Goal: Find specific fact: Find contact information

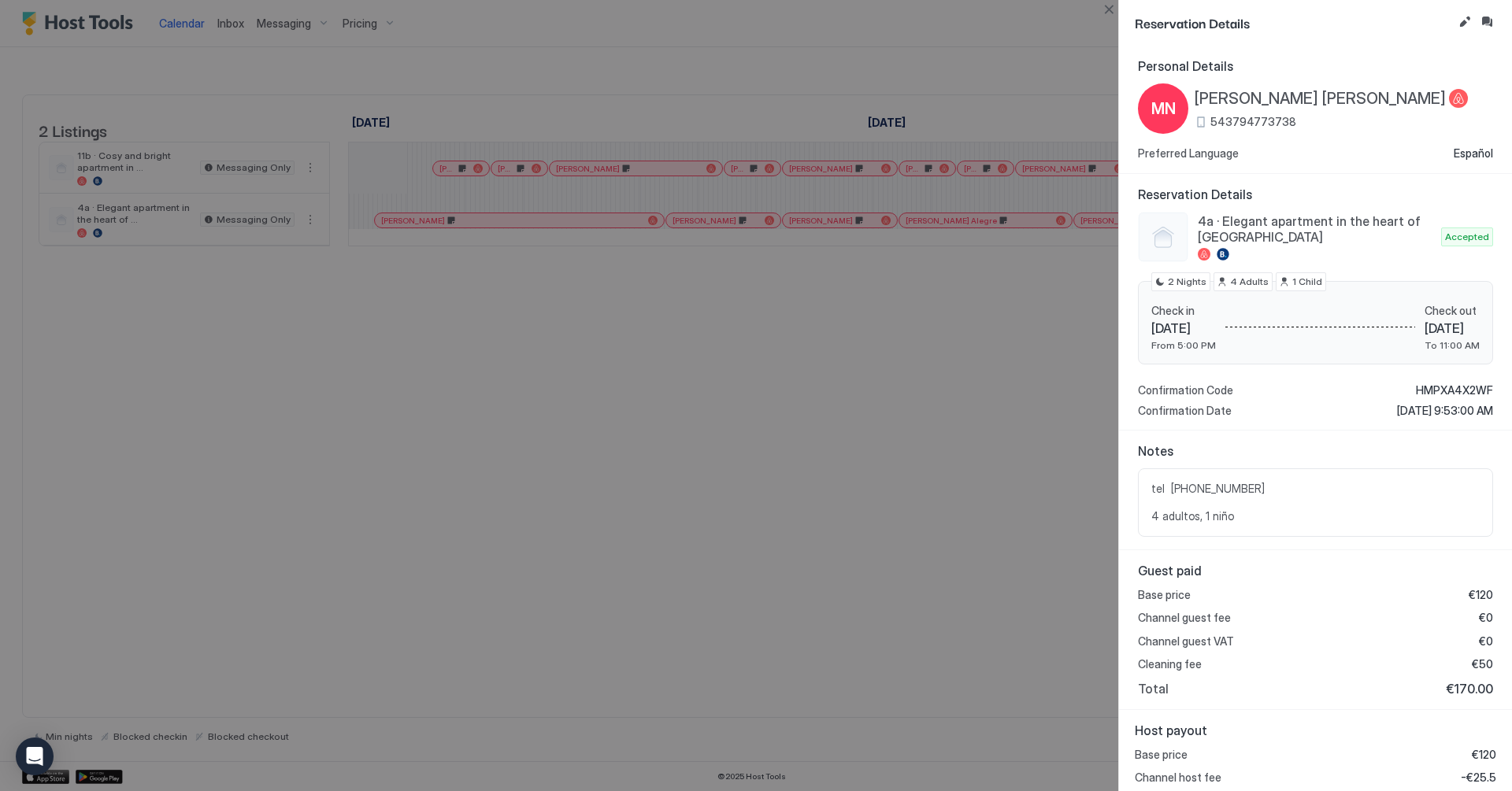
scroll to position [0, 761]
drag, startPoint x: 1110, startPoint y: 15, endPoint x: 585, endPoint y: 7, distance: 525.1
click at [1108, 15] on button "Close" at bounding box center [1109, 9] width 19 height 19
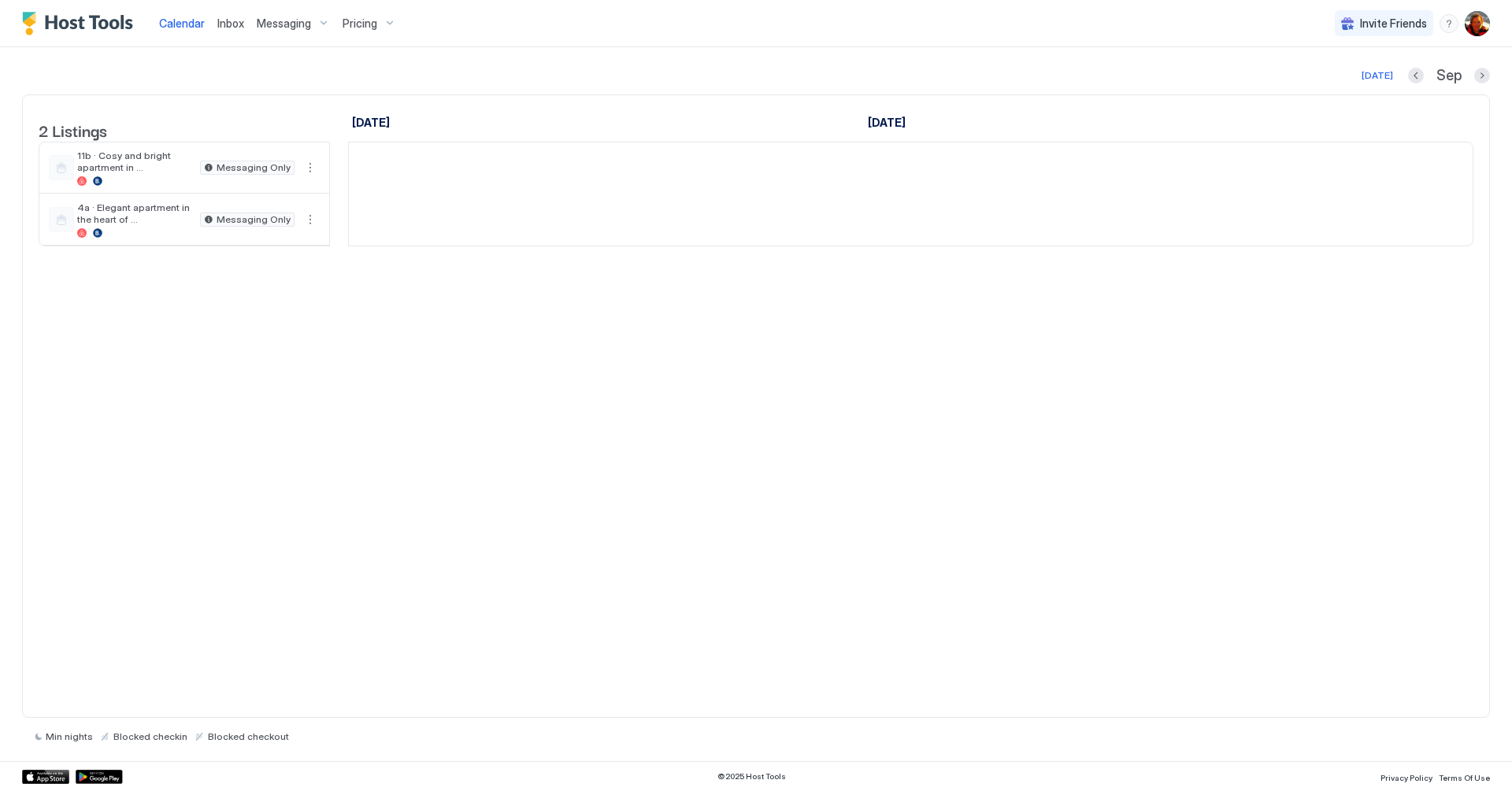
scroll to position [0, 875]
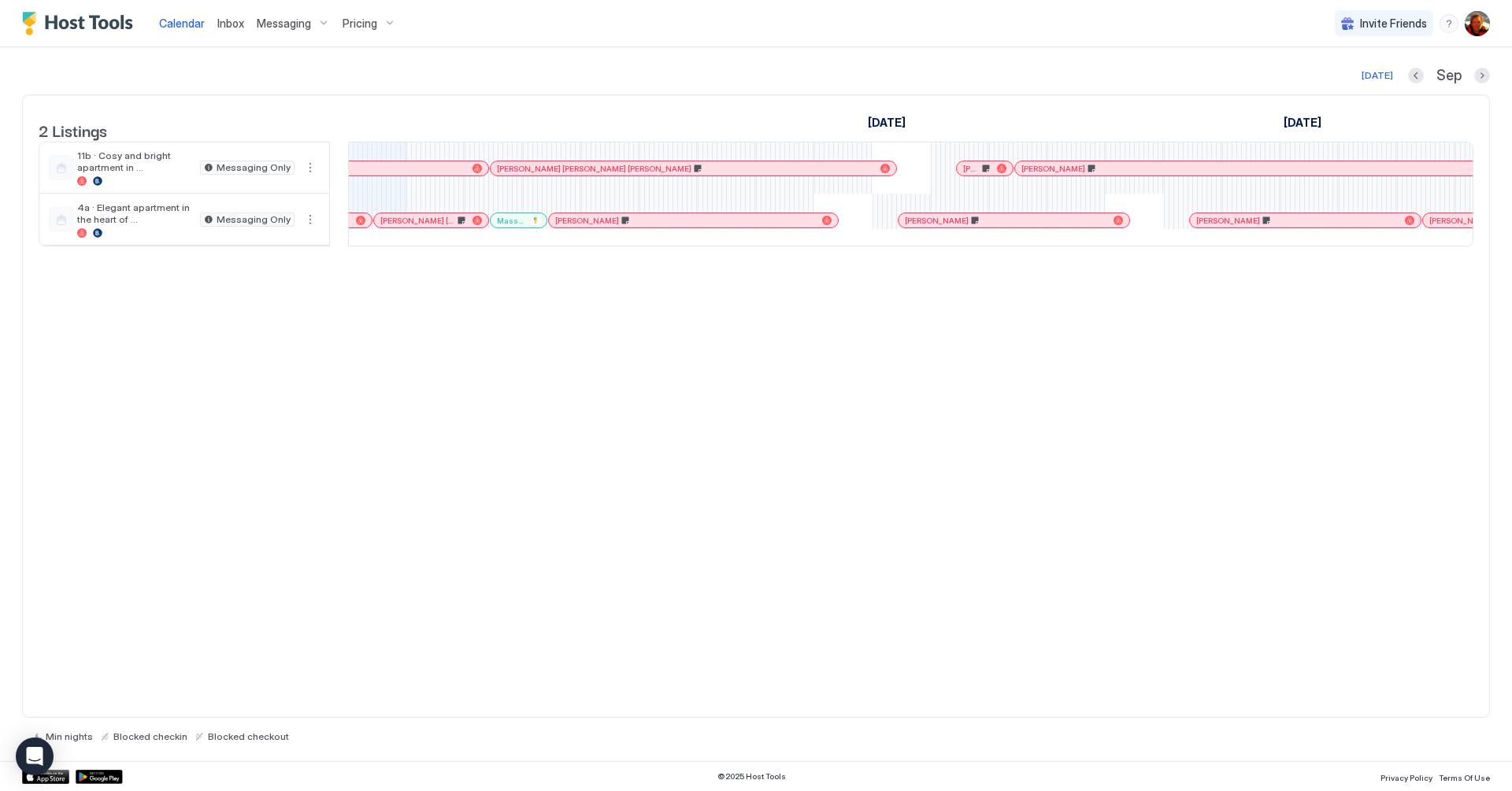
click at [403, 227] on div at bounding box center [404, 220] width 13 height 13
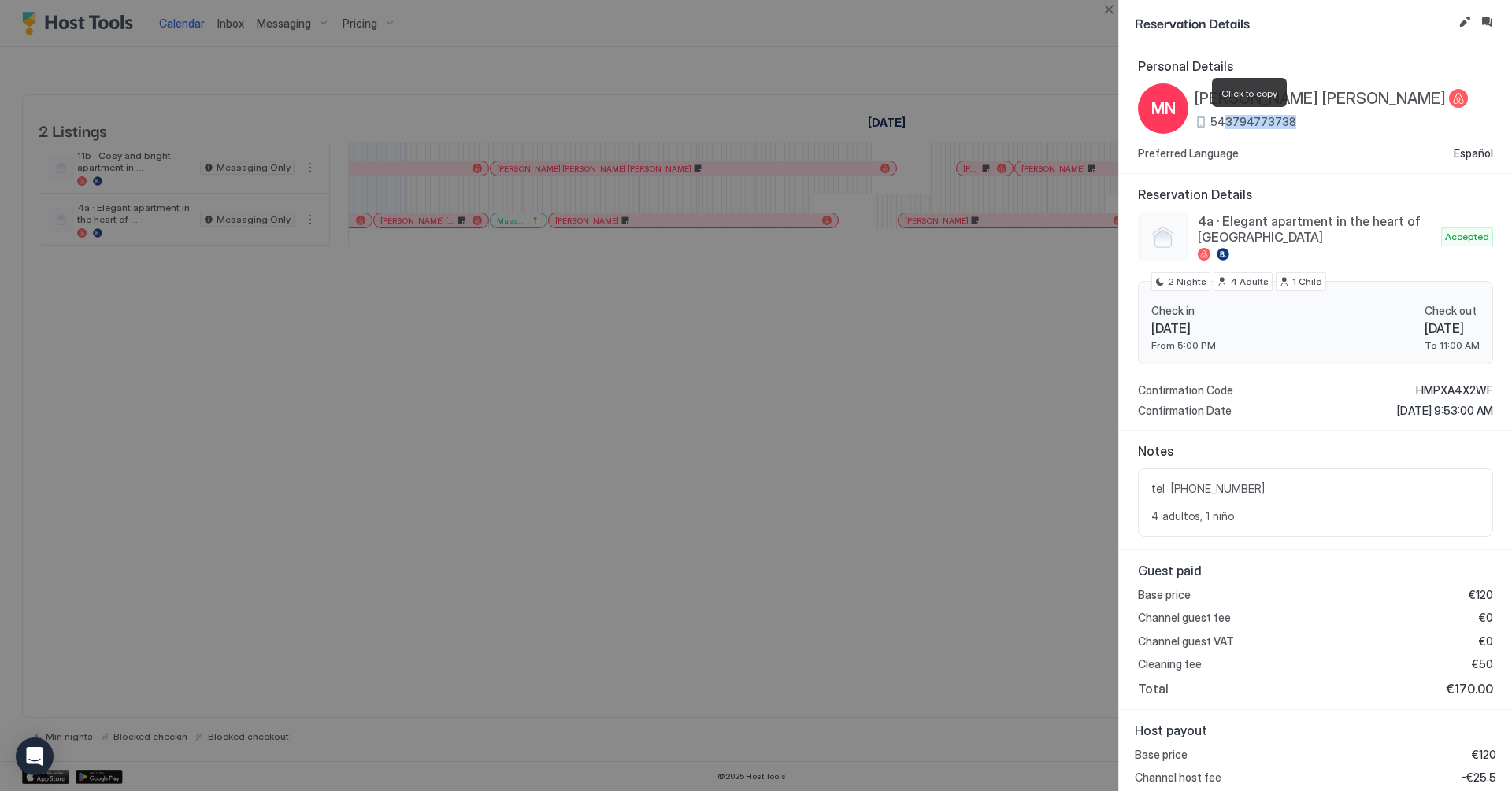
drag, startPoint x: 1290, startPoint y: 124, endPoint x: 1222, endPoint y: 125, distance: 68.0
click at [1222, 125] on div "543794773738" at bounding box center [1332, 122] width 274 height 14
click at [1231, 530] on div "Notes tel 543794773738 4 adultos, 1 niño" at bounding box center [1316, 490] width 393 height 120
click at [1205, 122] on div "543794773738" at bounding box center [1332, 122] width 274 height 14
click at [1207, 123] on div "543794773738" at bounding box center [1332, 122] width 274 height 14
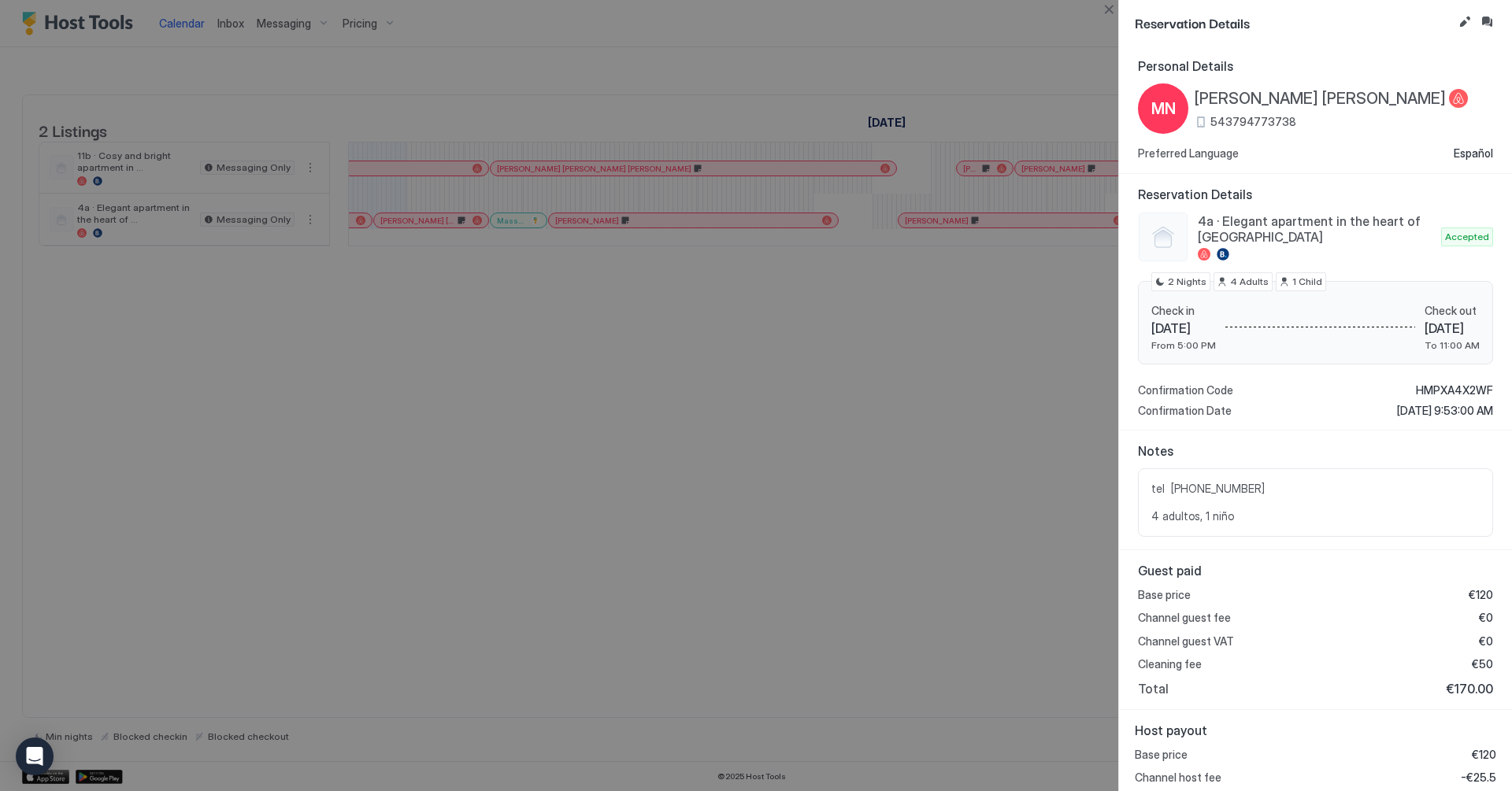
click at [1275, 123] on span "543794773738" at bounding box center [1254, 122] width 86 height 14
